Goal: Communication & Community: Answer question/provide support

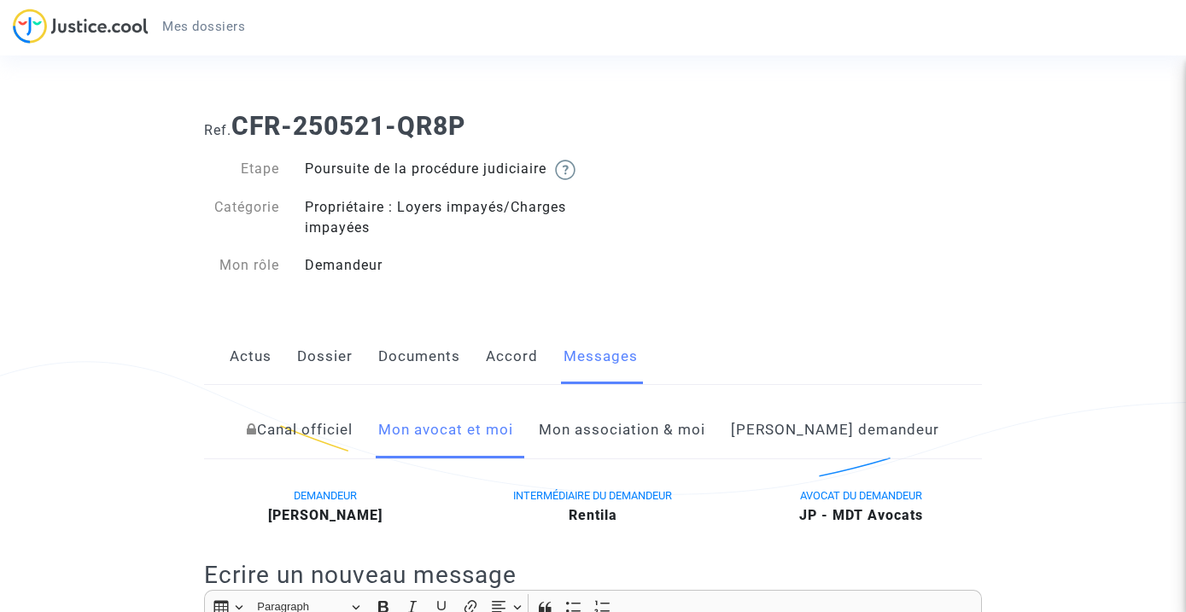
click at [249, 378] on link "Actus" at bounding box center [251, 357] width 42 height 56
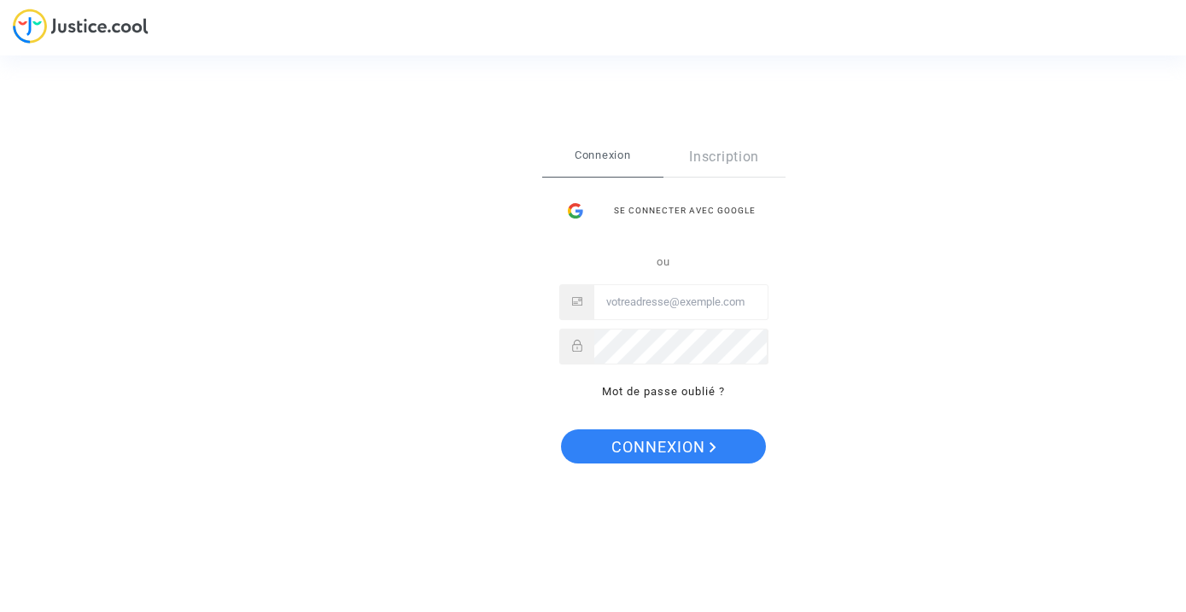
click at [666, 313] on input "Email" at bounding box center [681, 302] width 173 height 34
type input "s@[DOMAIN_NAME]"
click at [641, 460] on span "Connexion" at bounding box center [664, 448] width 105 height 36
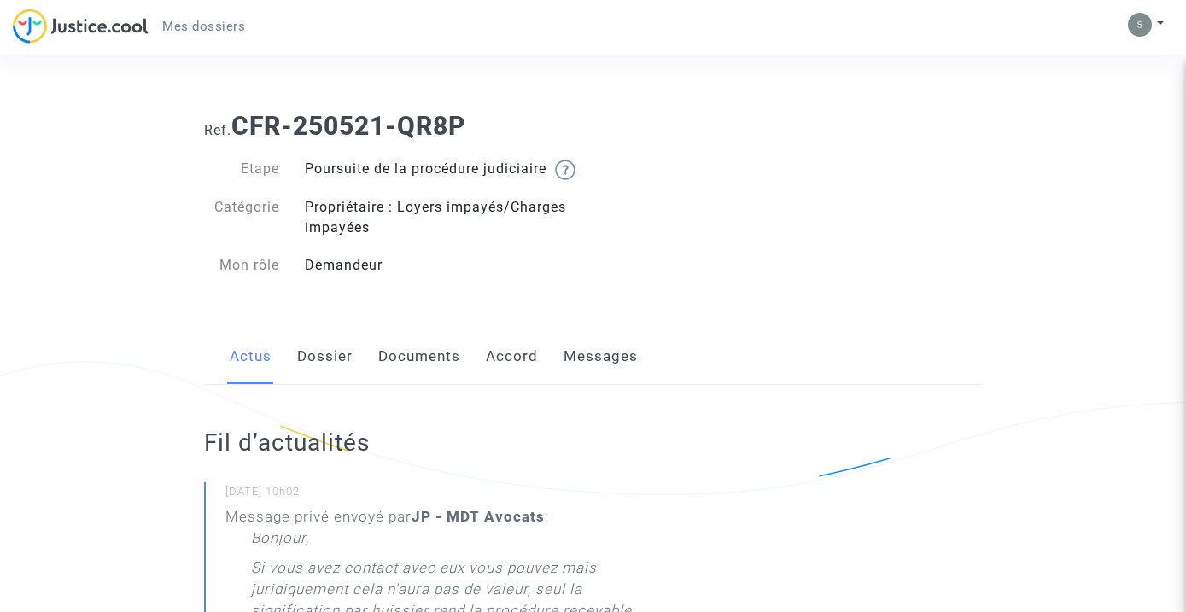
click at [434, 381] on link "Documents" at bounding box center [419, 357] width 82 height 56
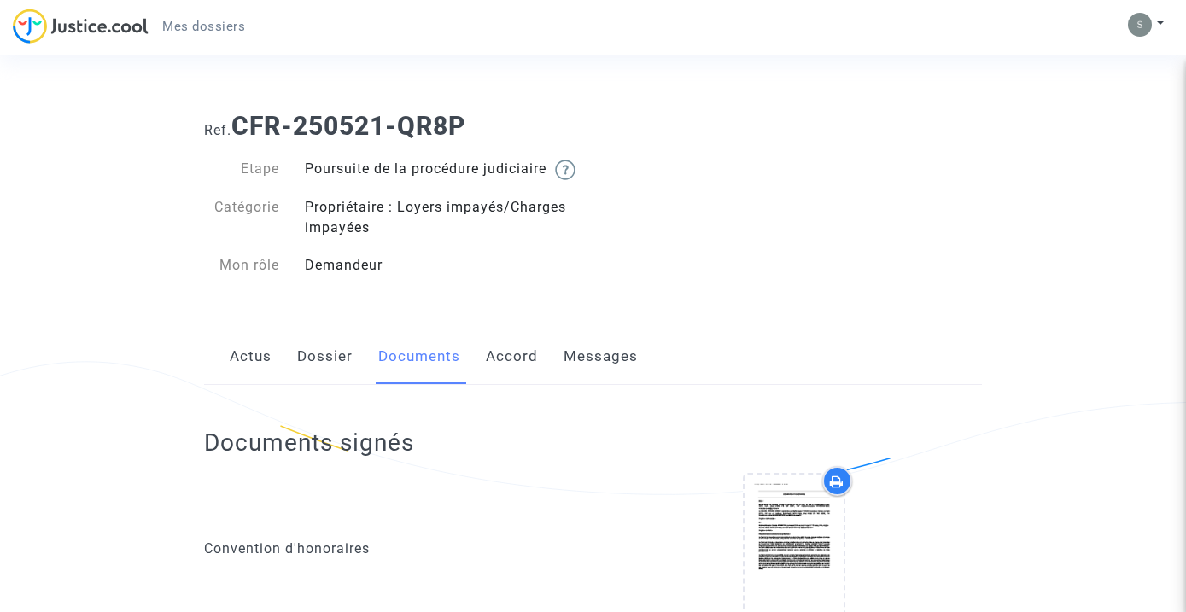
click at [501, 379] on link "Accord" at bounding box center [512, 357] width 52 height 56
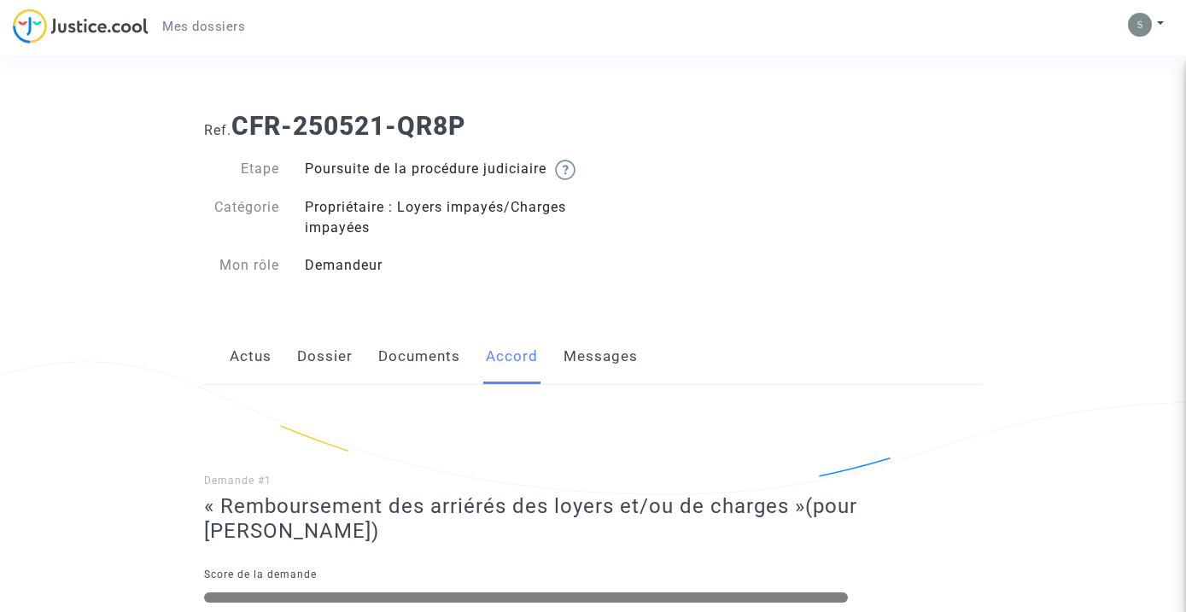
click at [592, 378] on link "Messages" at bounding box center [601, 357] width 74 height 56
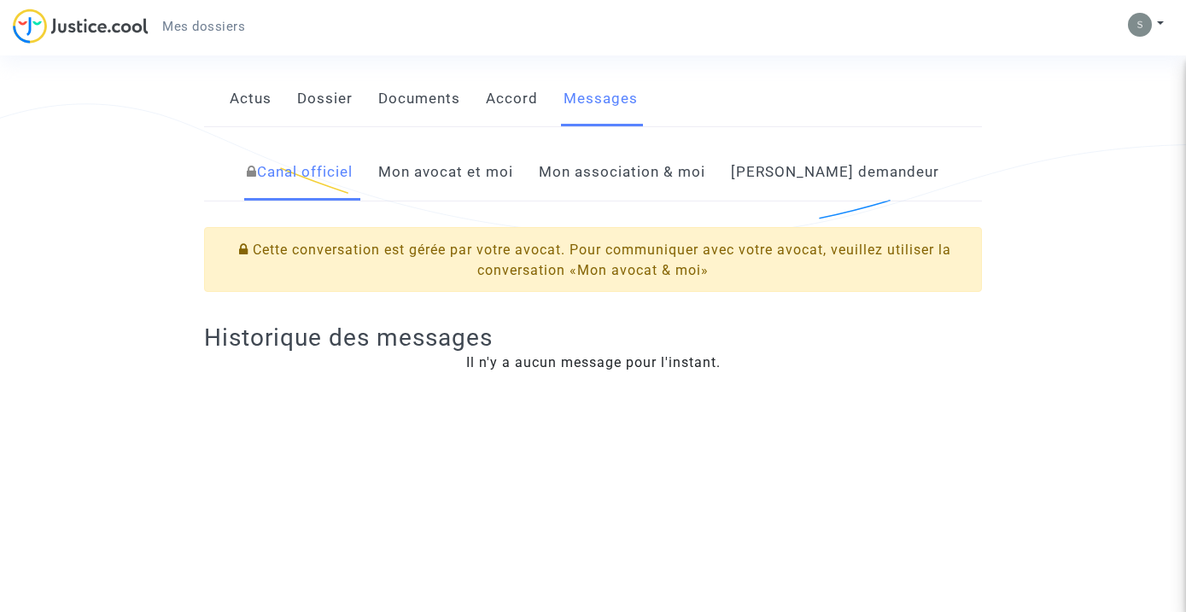
scroll to position [253, 0]
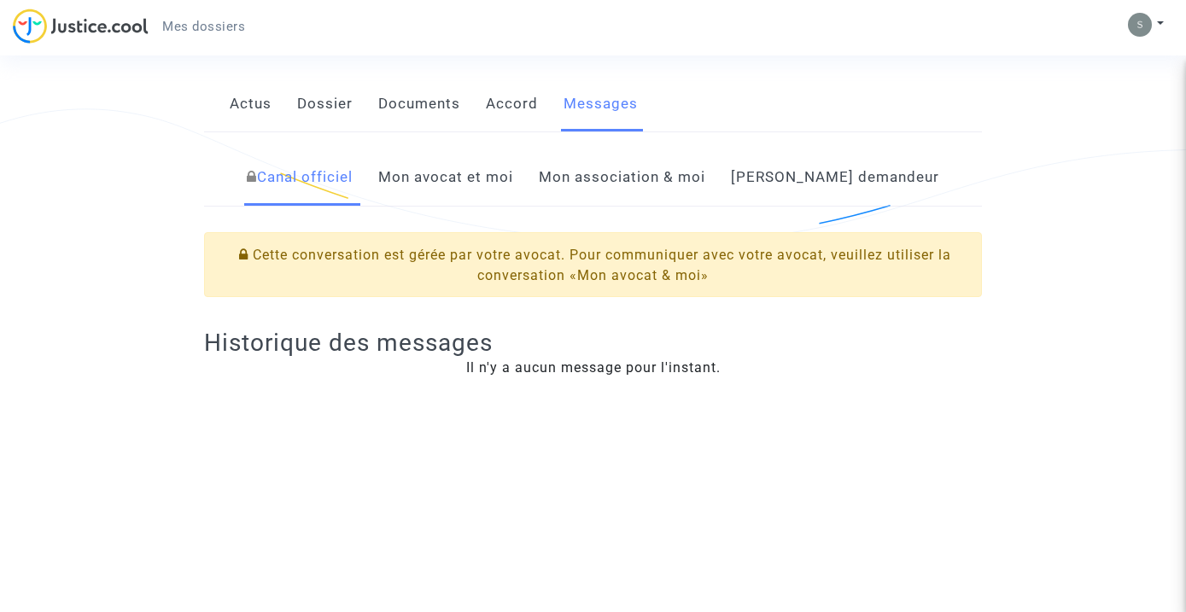
click at [650, 206] on link "Mon association & moi" at bounding box center [622, 177] width 167 height 56
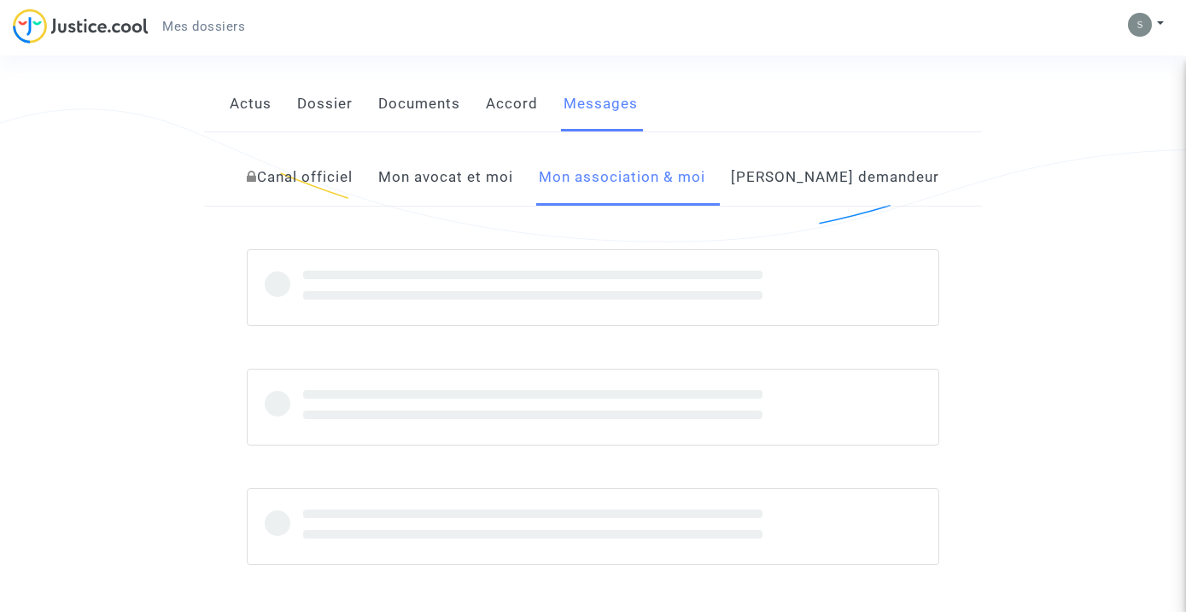
click at [466, 206] on link "Mon avocat et moi" at bounding box center [445, 177] width 135 height 56
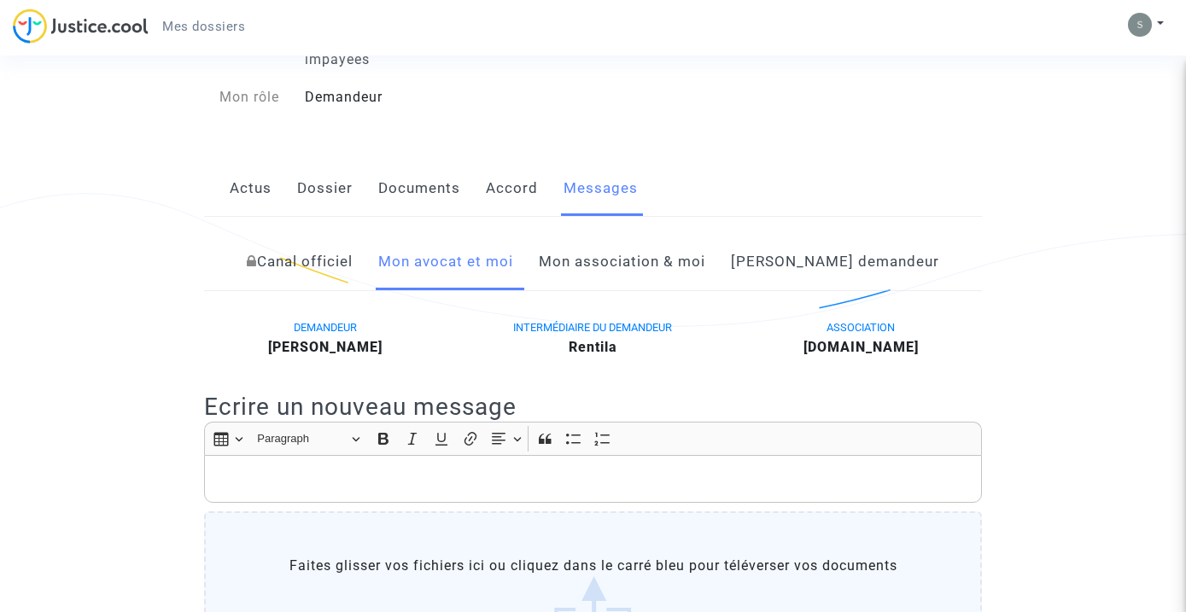
scroll to position [169, 0]
click at [619, 280] on link "Mon association & moi" at bounding box center [622, 261] width 167 height 56
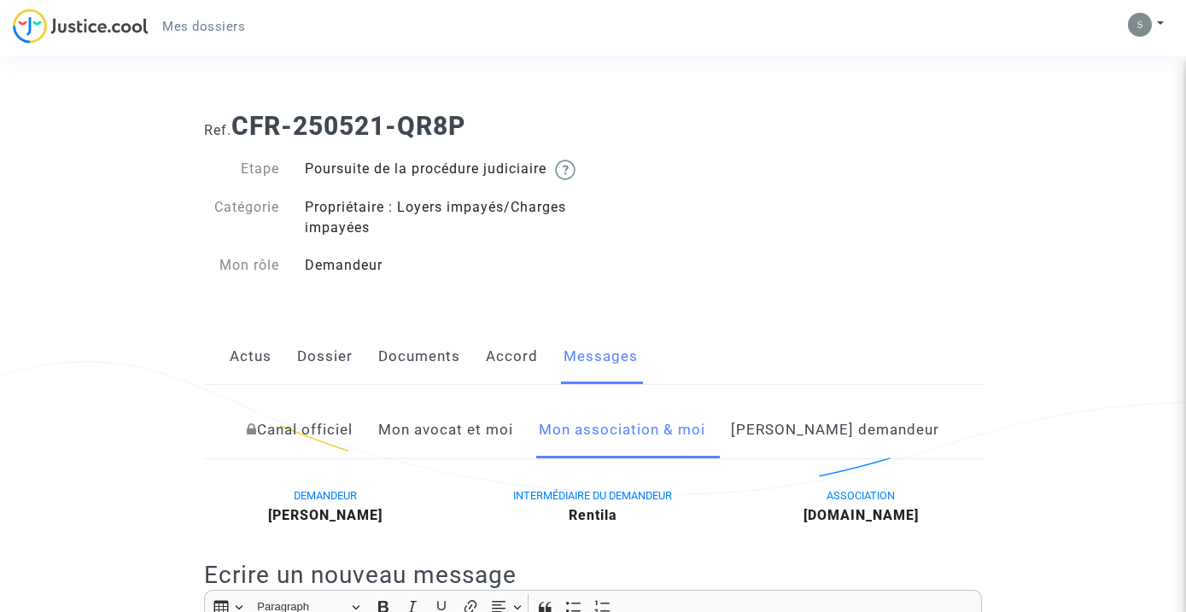
click at [497, 454] on link "Mon avocat et moi" at bounding box center [445, 430] width 135 height 56
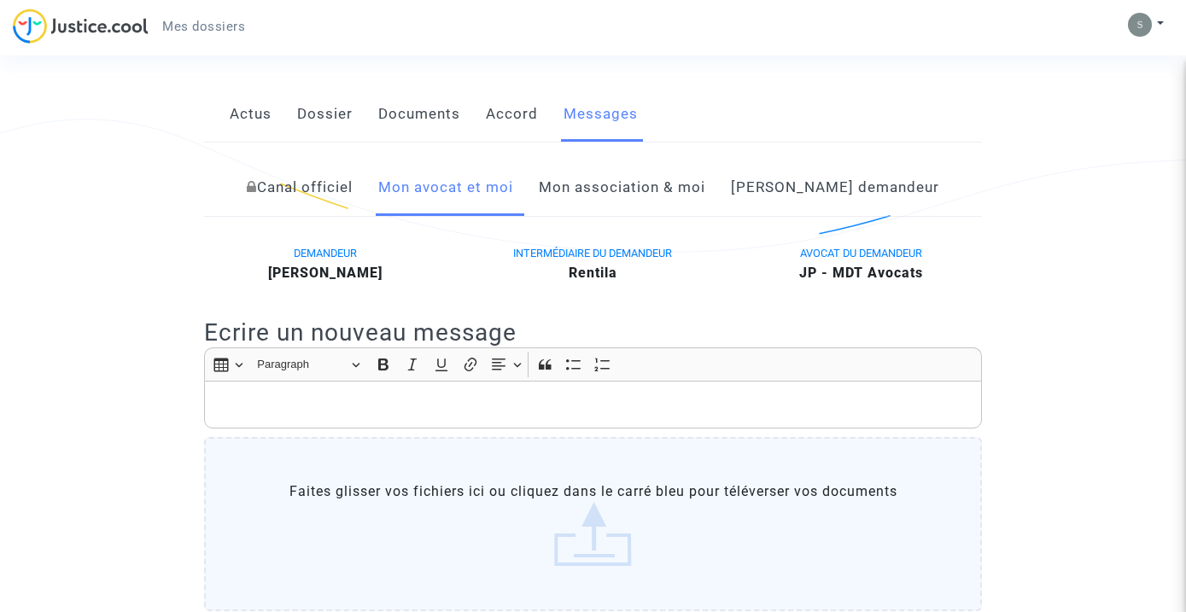
scroll to position [320, 0]
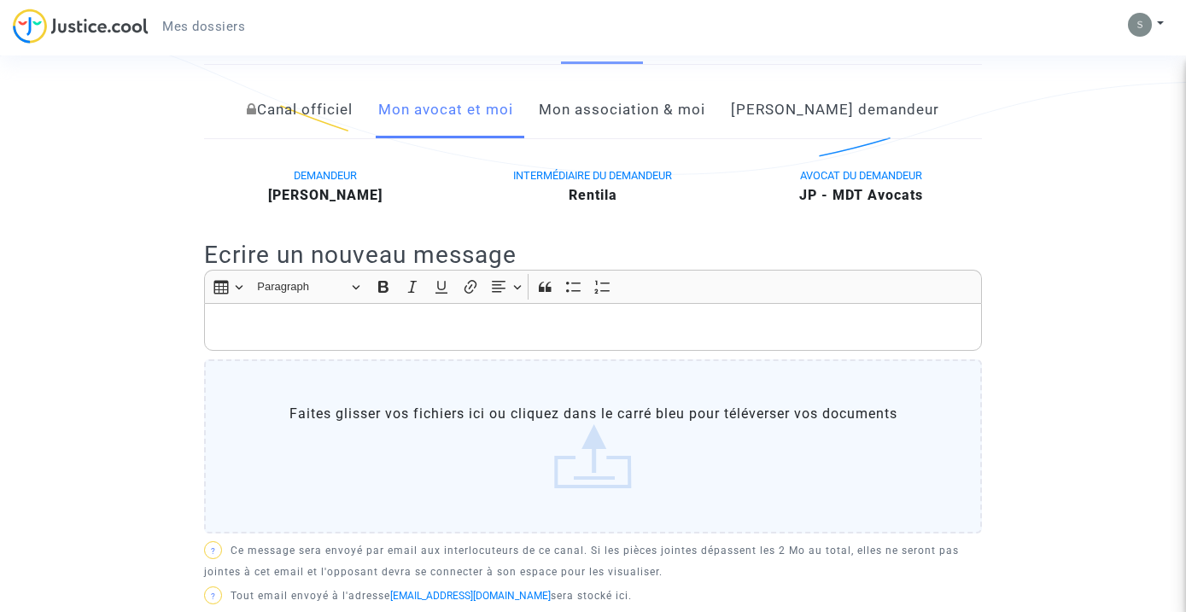
click at [374, 338] on p "Rich Text Editor, main" at bounding box center [594, 327] width 760 height 21
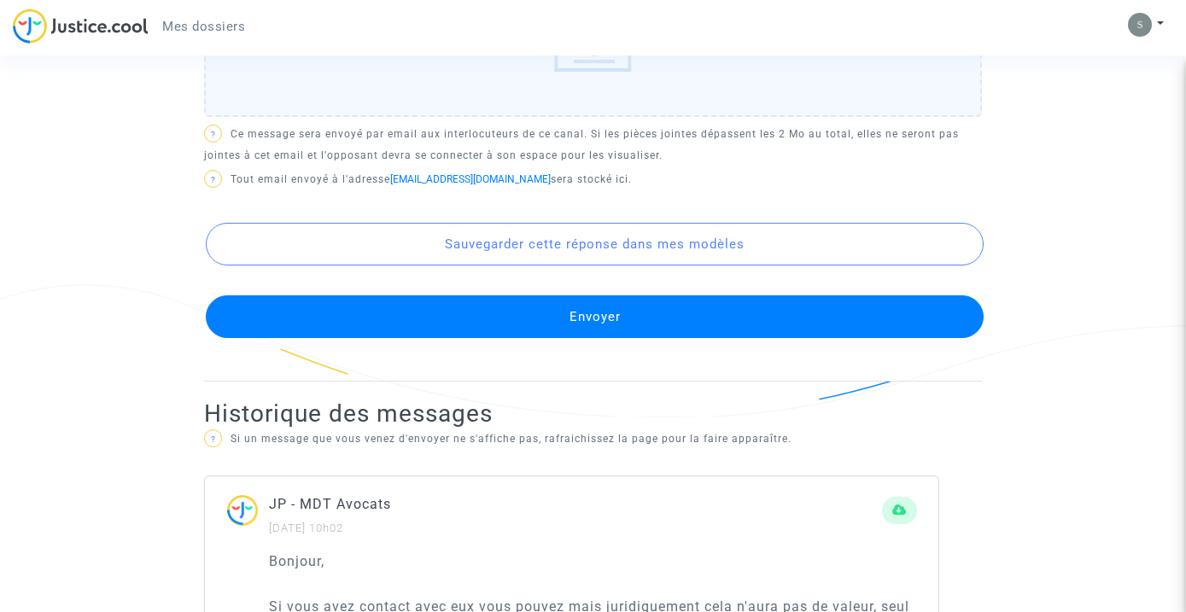
scroll to position [763, 0]
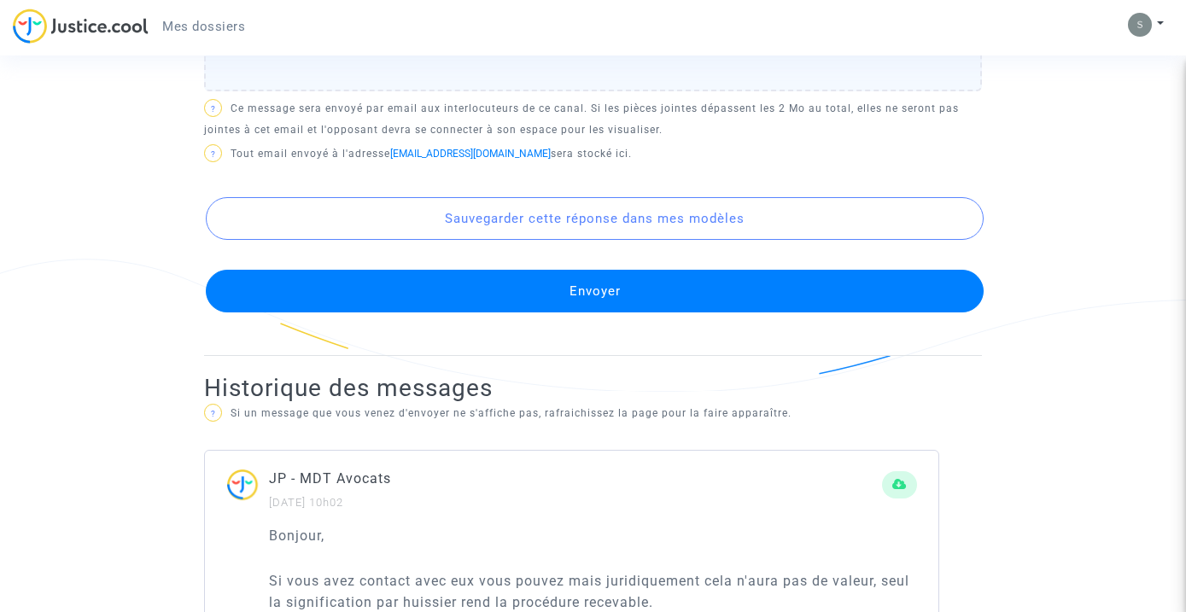
click at [450, 313] on button "Envoyer" at bounding box center [595, 291] width 778 height 43
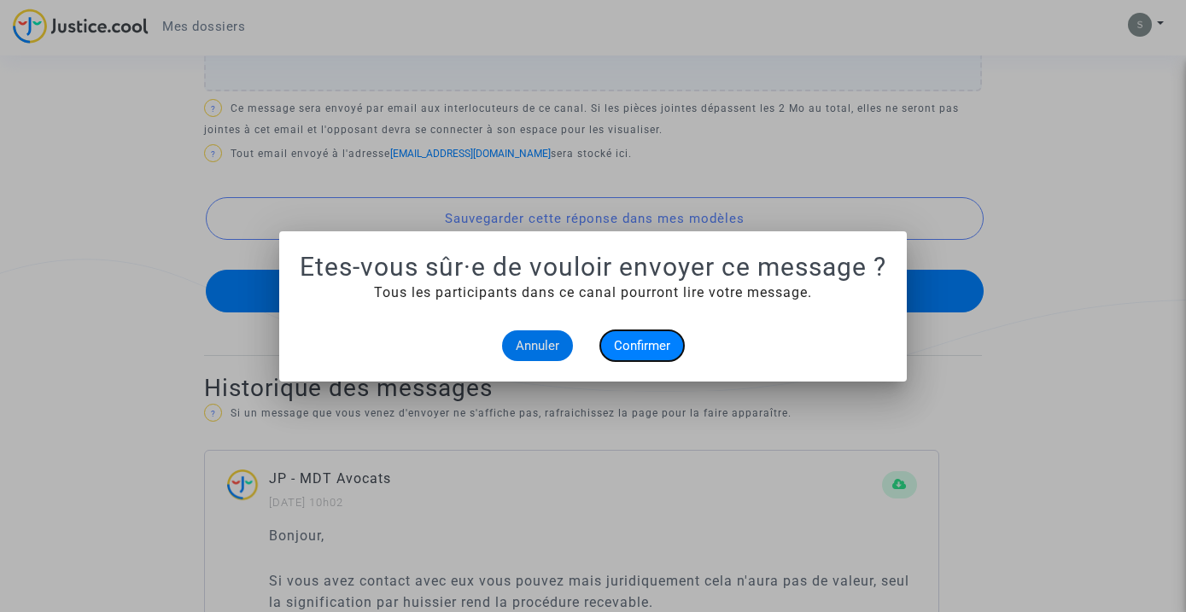
click at [628, 338] on span "Confirmer" at bounding box center [642, 345] width 56 height 15
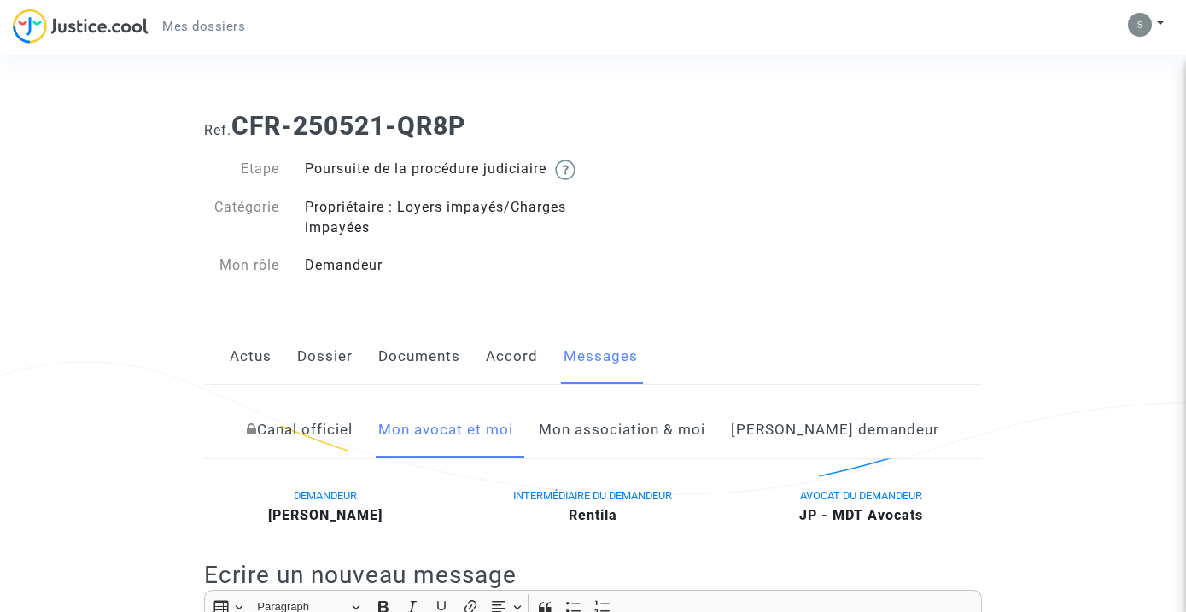
click at [263, 376] on link "Actus" at bounding box center [251, 357] width 42 height 56
